Goal: Information Seeking & Learning: Learn about a topic

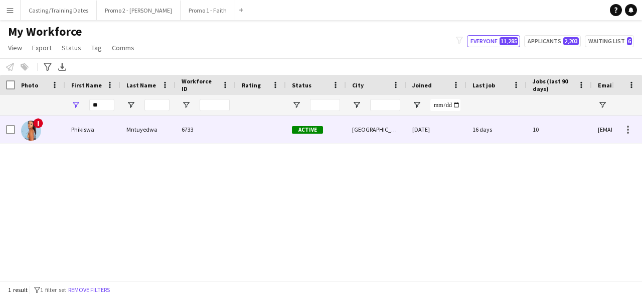
type input "*"
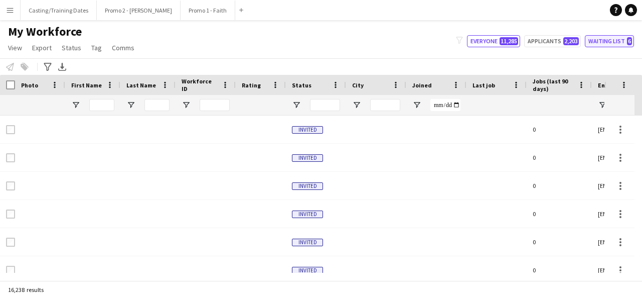
click at [619, 37] on button "Waiting list 6" at bounding box center [609, 41] width 49 height 12
type input "**********"
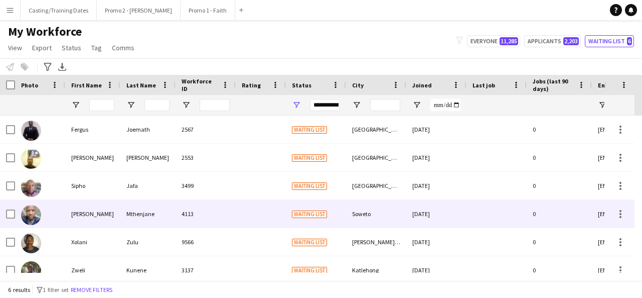
scroll to position [12, 0]
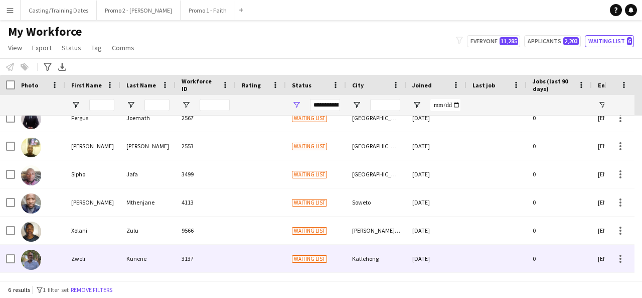
click at [146, 252] on div "Kunene" at bounding box center [147, 258] width 55 height 28
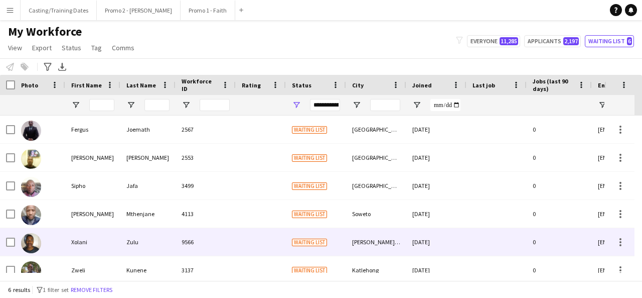
scroll to position [12, 0]
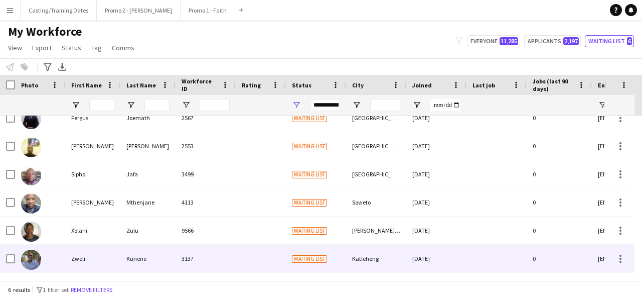
click at [94, 250] on div "Zweli" at bounding box center [92, 258] width 55 height 28
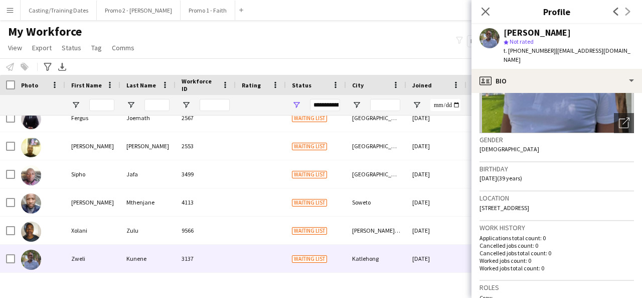
scroll to position [419, 0]
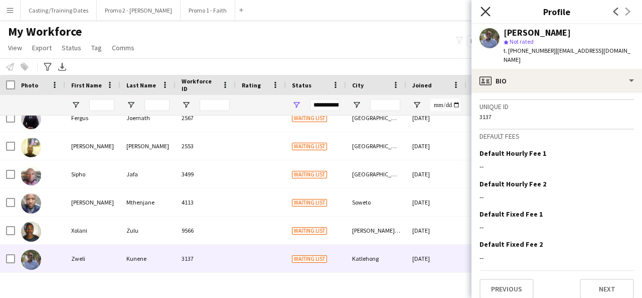
click at [486, 13] on icon "Close pop-in" at bounding box center [486, 12] width 10 height 10
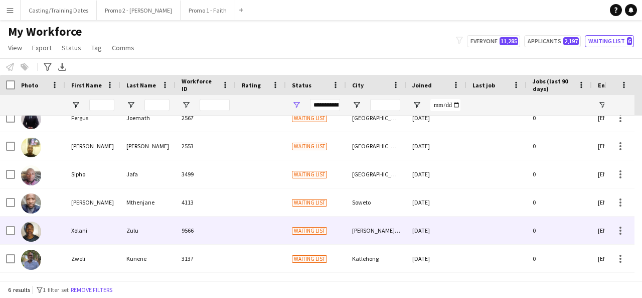
click at [209, 226] on div "9566" at bounding box center [206, 230] width 60 height 28
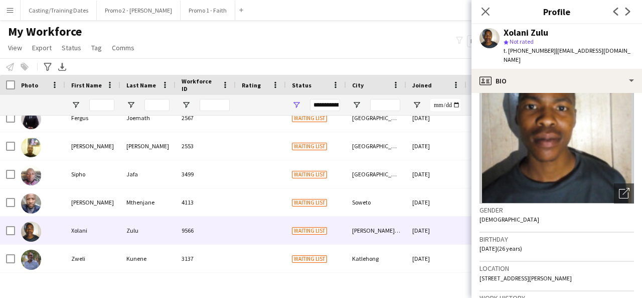
scroll to position [49, 0]
click at [484, 7] on icon "Close pop-in" at bounding box center [486, 12] width 10 height 10
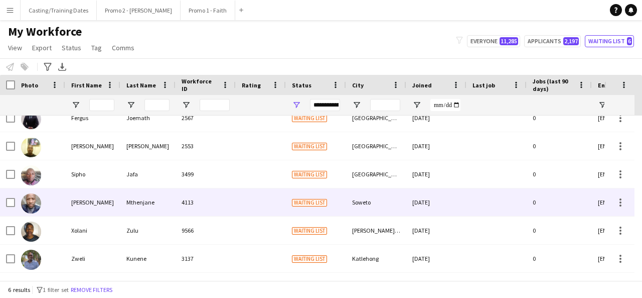
click at [99, 203] on div "[PERSON_NAME]" at bounding box center [92, 202] width 55 height 28
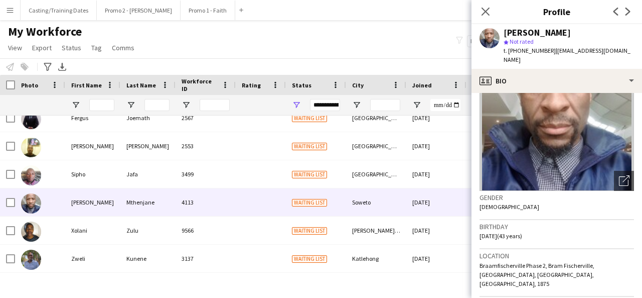
scroll to position [62, 0]
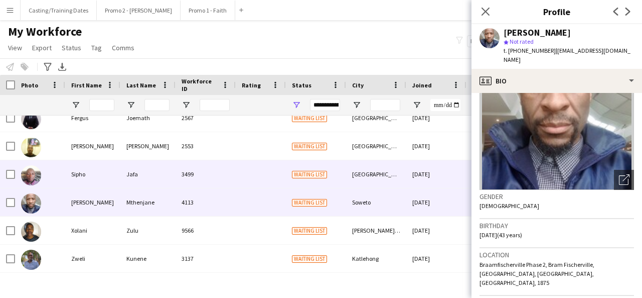
click at [198, 171] on div "3499" at bounding box center [206, 174] width 60 height 28
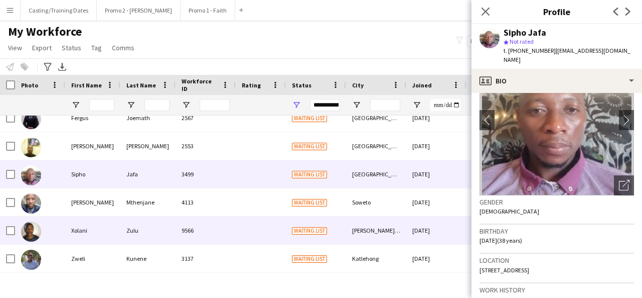
scroll to position [0, 0]
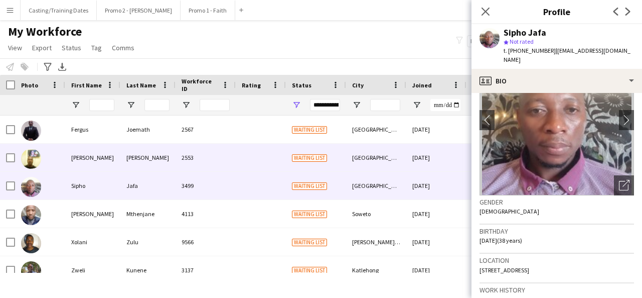
click at [170, 165] on div "[PERSON_NAME]" at bounding box center [147, 158] width 55 height 28
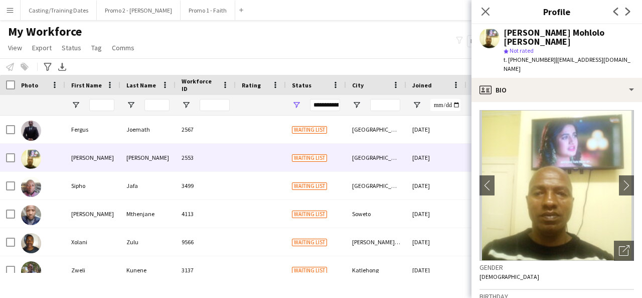
scroll to position [12, 0]
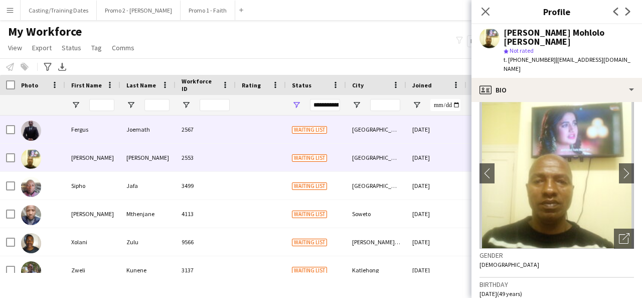
click at [175, 123] on div "Joemath" at bounding box center [147, 129] width 55 height 28
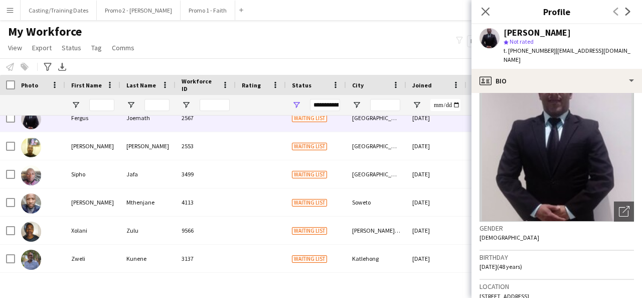
scroll to position [0, 0]
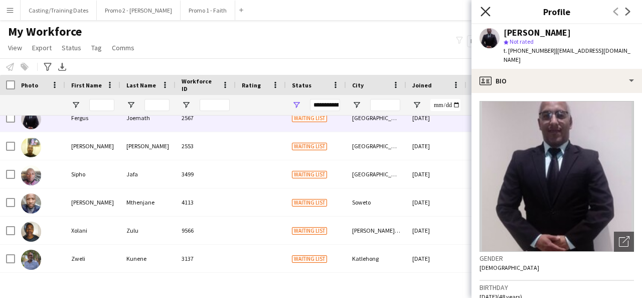
click at [486, 9] on icon "Close pop-in" at bounding box center [486, 12] width 10 height 10
